Goal: Task Accomplishment & Management: Use online tool/utility

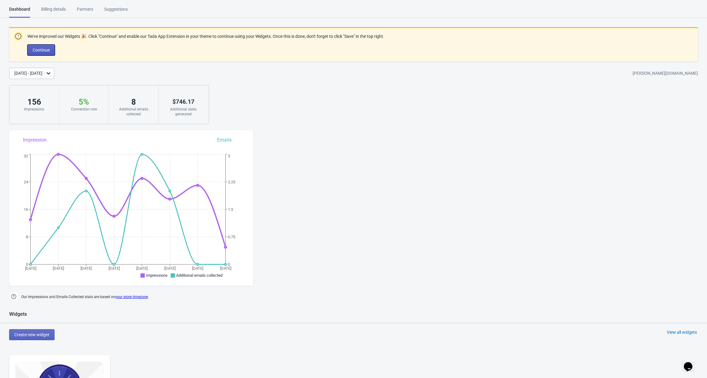
click at [42, 47] on button "Continue" at bounding box center [40, 49] width 27 height 11
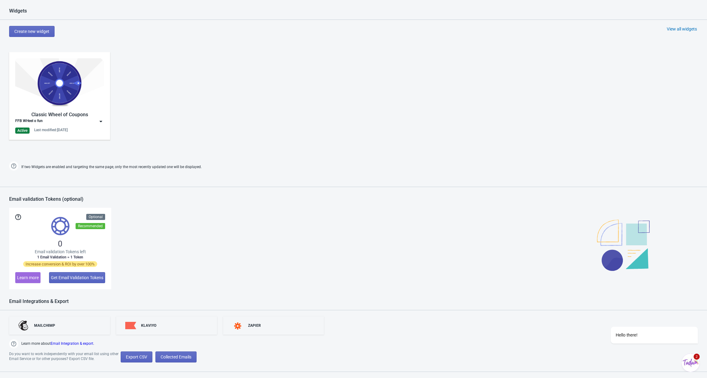
scroll to position [312, 0]
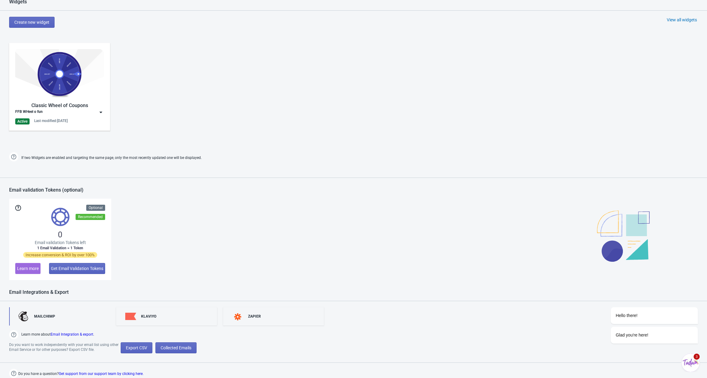
click at [60, 313] on link "MAILCHIMP" at bounding box center [59, 316] width 101 height 18
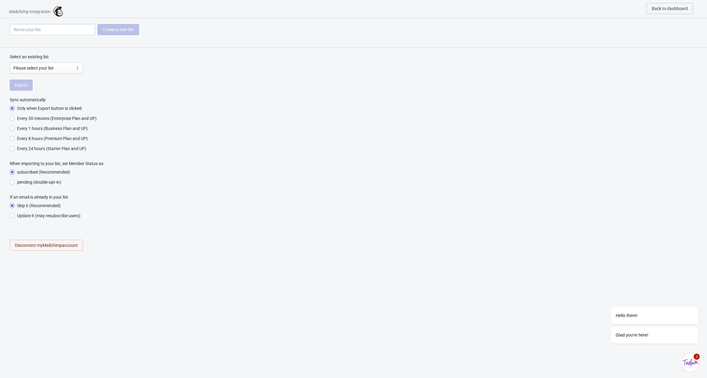
radio input "true"
select select "bbc3bb1096"
click at [26, 84] on span "Export" at bounding box center [21, 85] width 12 height 5
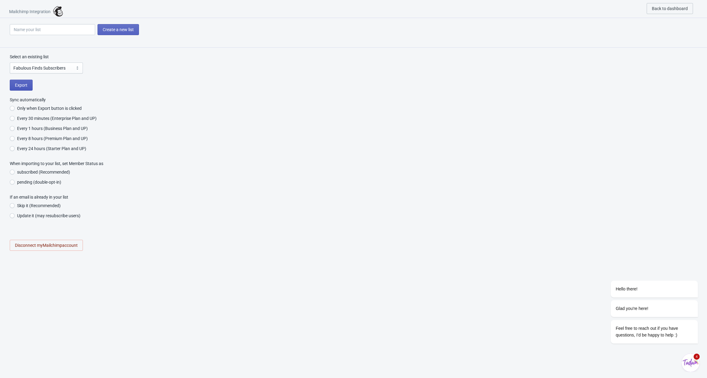
radio input "true"
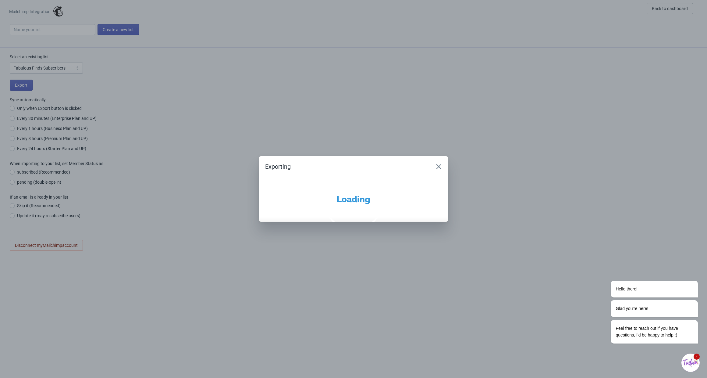
radio input "true"
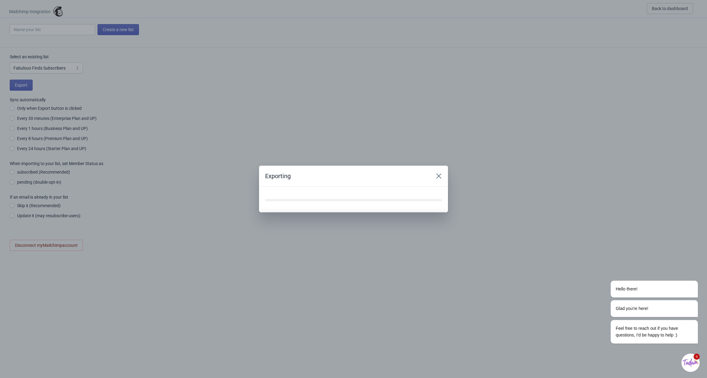
radio input "true"
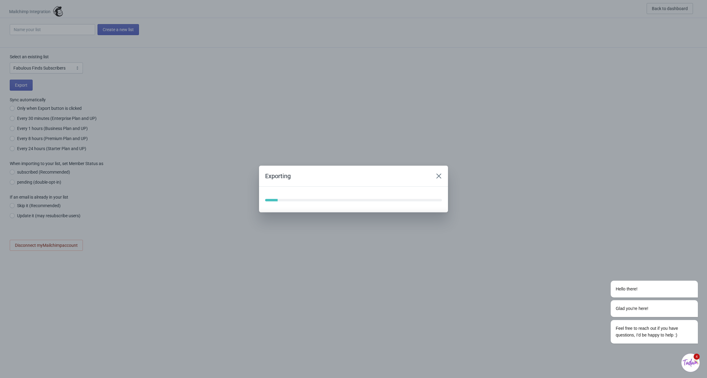
radio input "true"
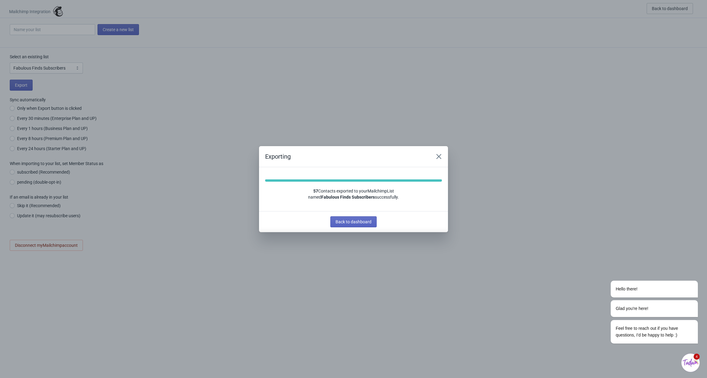
radio input "true"
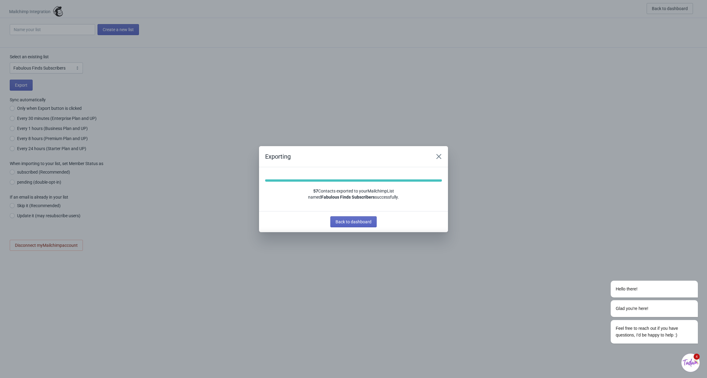
radio input "true"
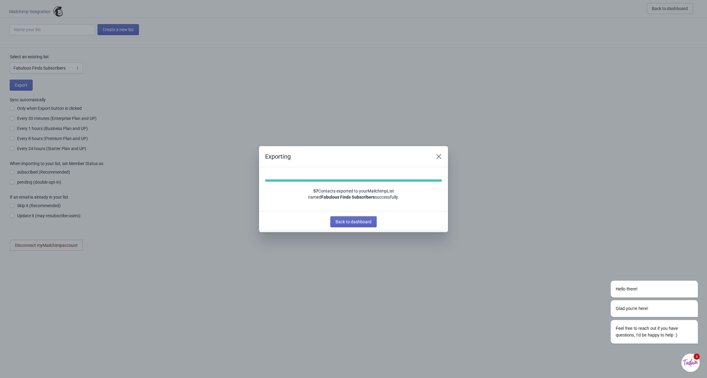
radio input "true"
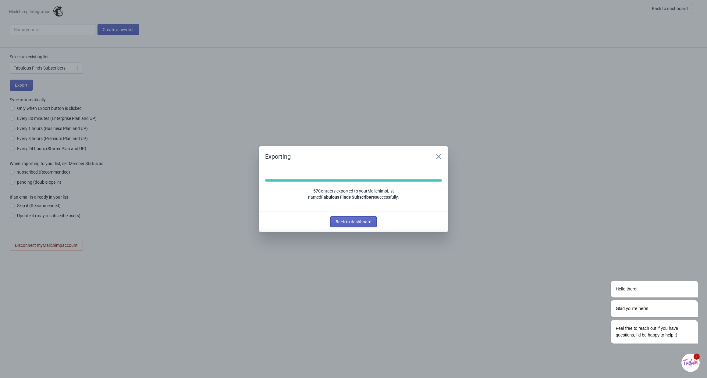
radio input "true"
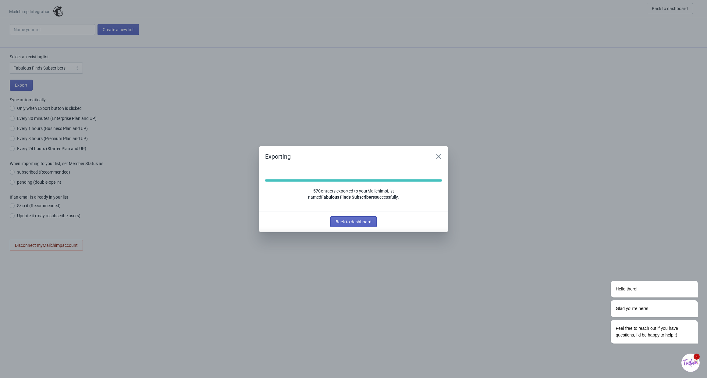
radio input "true"
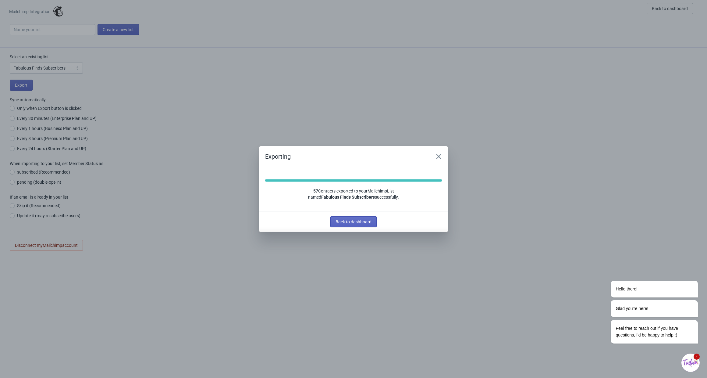
radio input "true"
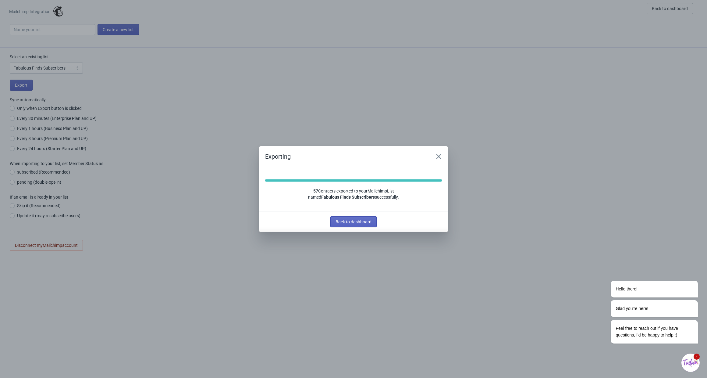
radio input "true"
click at [353, 221] on span "Back to dashboard" at bounding box center [353, 221] width 36 height 5
